Goal: Obtain resource: Obtain resource

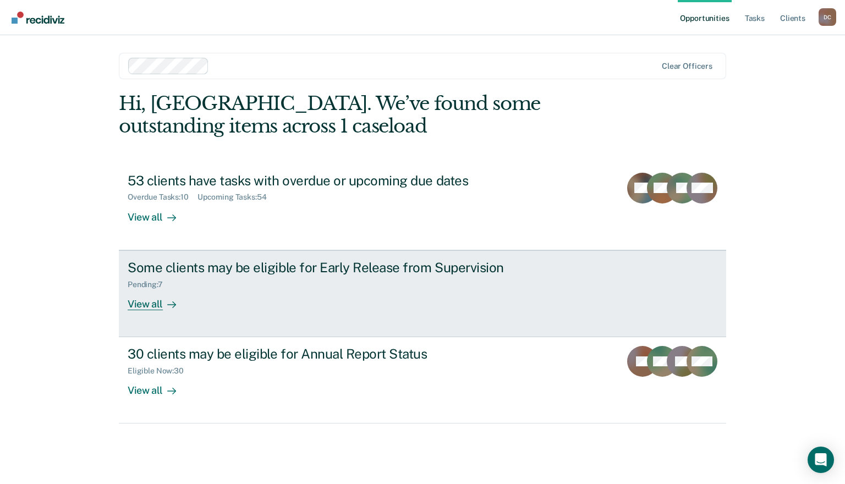
click at [346, 277] on div "Pending : 7" at bounding box center [321, 283] width 386 height 14
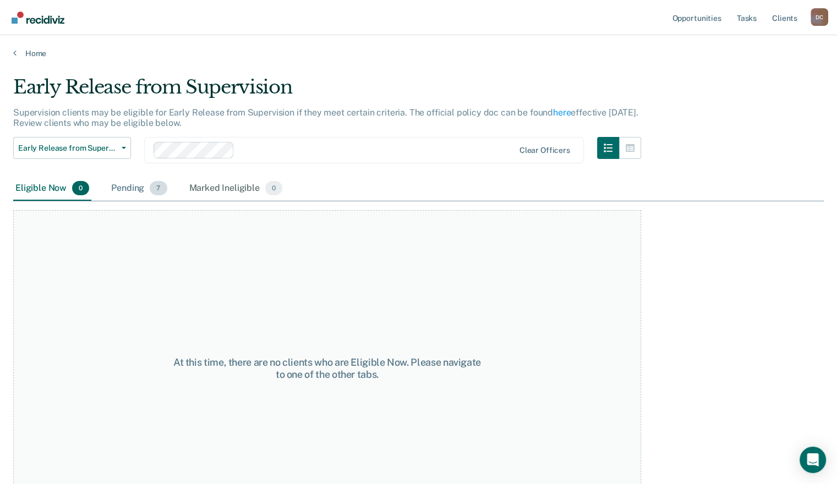
click at [128, 192] on div "Pending 7" at bounding box center [139, 189] width 60 height 24
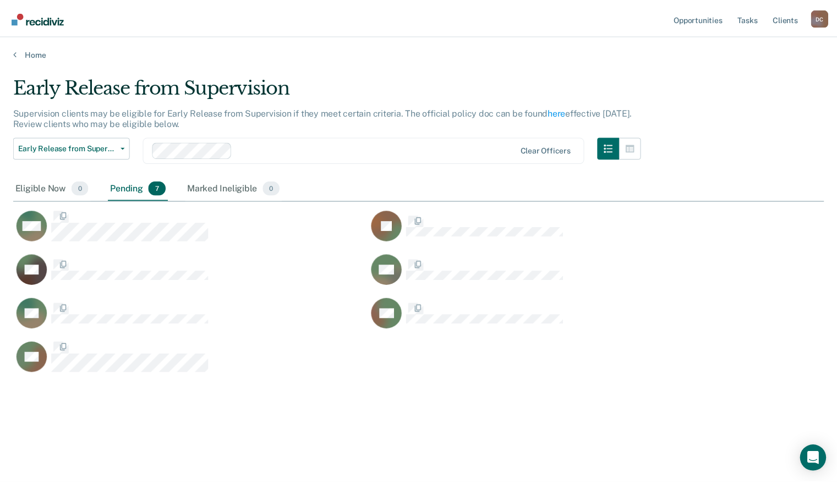
scroll to position [317, 810]
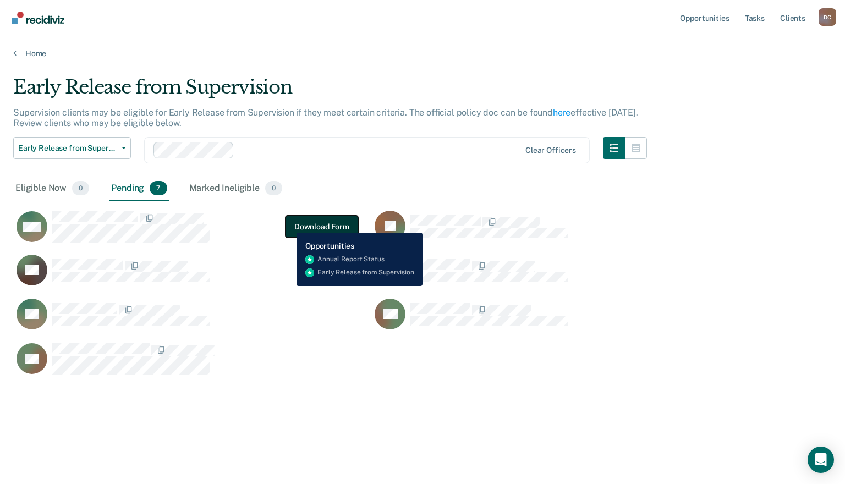
click at [296, 225] on button "Download Form" at bounding box center [322, 227] width 73 height 22
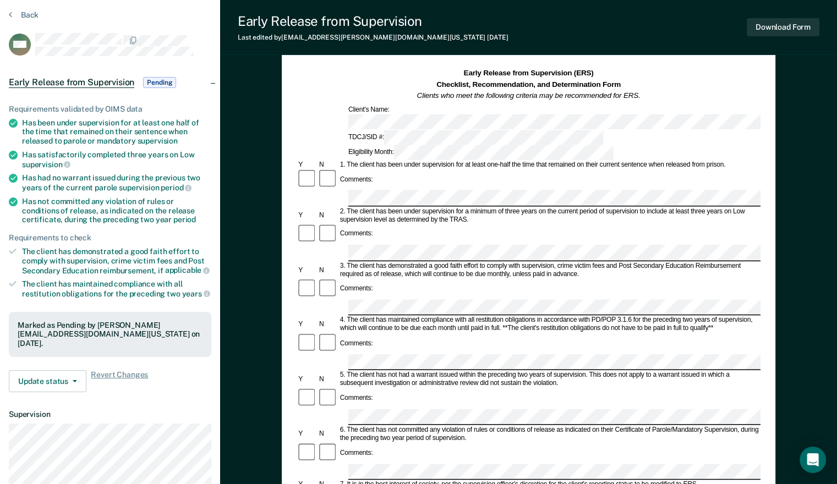
scroll to position [55, 0]
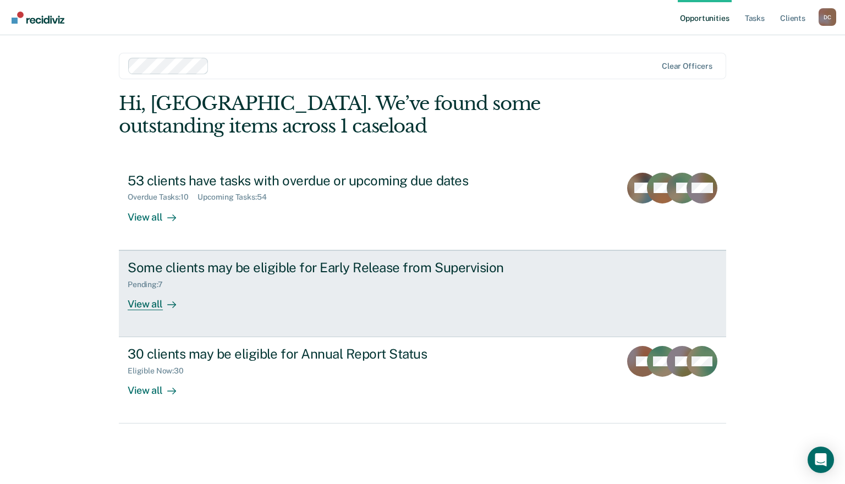
click at [420, 282] on div "Pending : 7" at bounding box center [321, 283] width 386 height 14
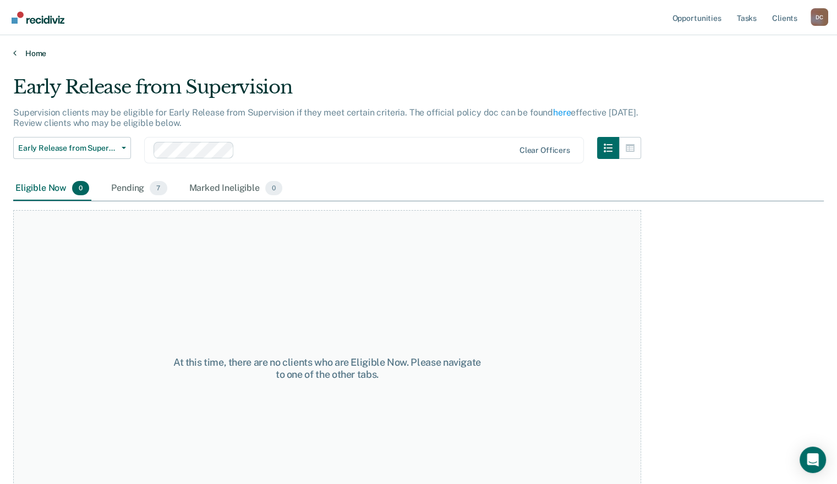
click at [30, 55] on link "Home" at bounding box center [418, 53] width 811 height 10
